Goal: Transaction & Acquisition: Purchase product/service

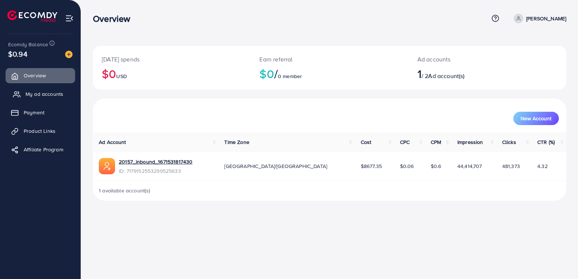
click at [34, 97] on span "My ad accounts" at bounding box center [45, 93] width 38 height 7
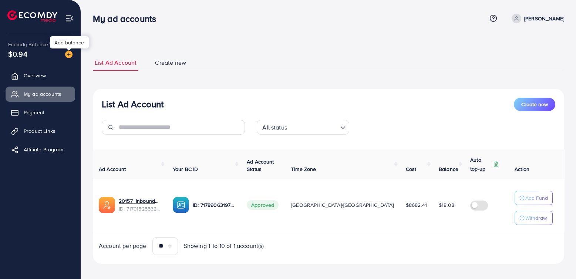
click at [71, 54] on img at bounding box center [68, 54] width 7 height 7
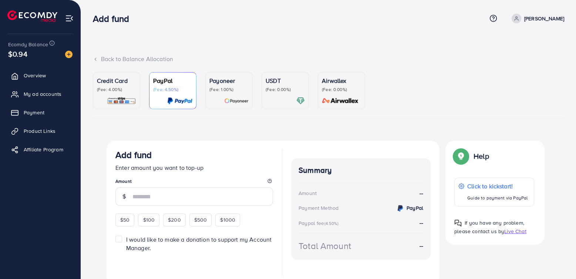
click at [215, 98] on div at bounding box center [228, 101] width 39 height 9
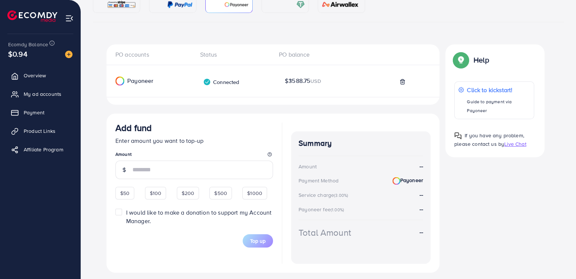
scroll to position [116, 0]
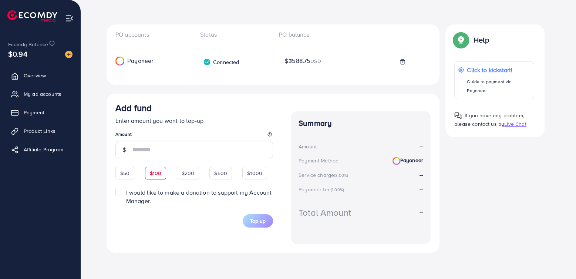
click at [155, 169] on span "$100" at bounding box center [156, 172] width 12 height 7
type input "***"
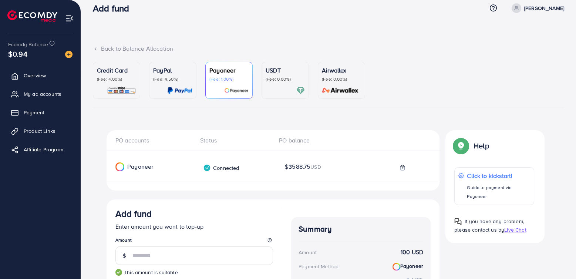
scroll to position [11, 0]
click at [276, 87] on div at bounding box center [285, 90] width 39 height 9
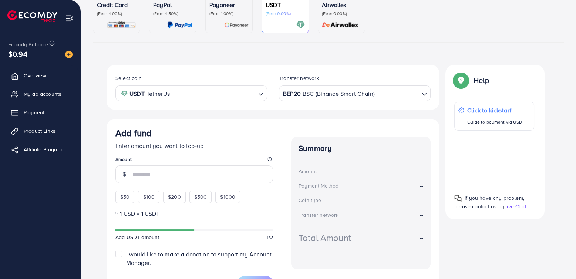
scroll to position [77, 0]
click at [151, 196] on span "$100" at bounding box center [149, 195] width 12 height 7
type input "***"
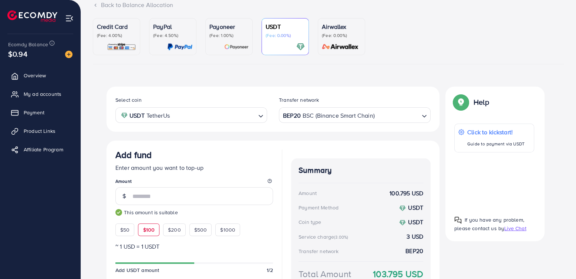
scroll to position [29, 0]
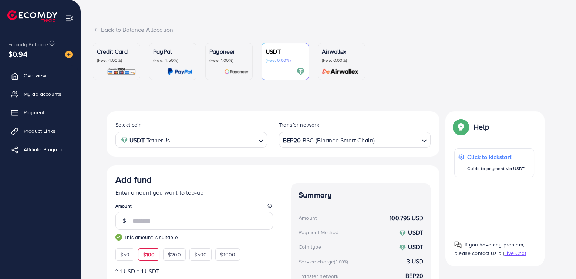
click at [331, 82] on ul "Credit Card (Fee: 4.00%) PayPal (Fee: 4.50%) Payoneer (Fee: 1.00%) USDT (Fee: 0…" at bounding box center [328, 66] width 471 height 46
click at [338, 71] on img at bounding box center [340, 71] width 41 height 9
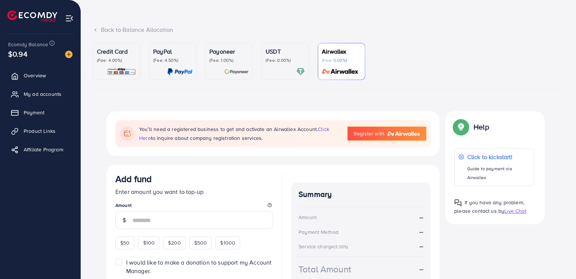
scroll to position [95, 0]
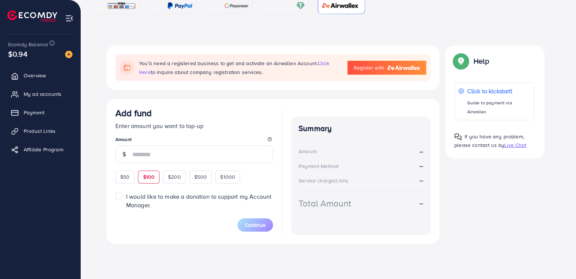
click at [143, 176] on span "$100" at bounding box center [149, 176] width 12 height 7
type input "***"
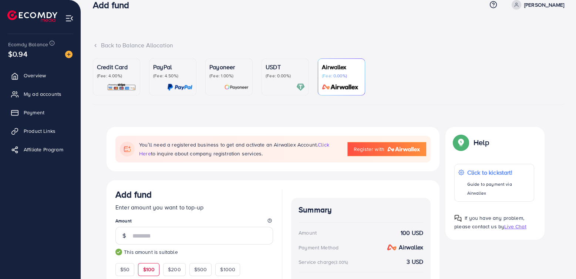
scroll to position [0, 0]
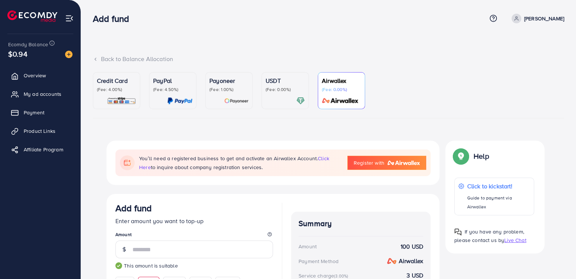
click at [224, 104] on div at bounding box center [228, 101] width 39 height 9
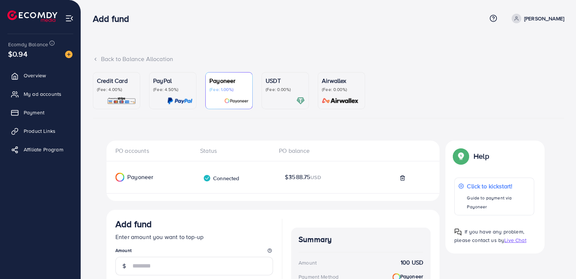
scroll to position [116, 0]
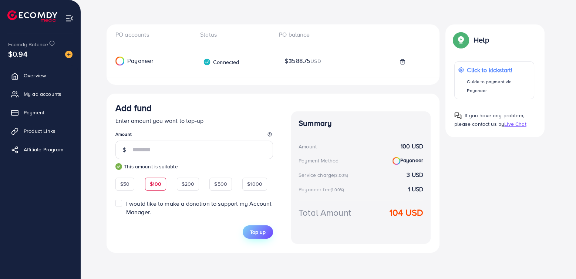
click at [260, 234] on span "Top up" at bounding box center [258, 231] width 16 height 7
